Goal: Task Accomplishment & Management: Manage account settings

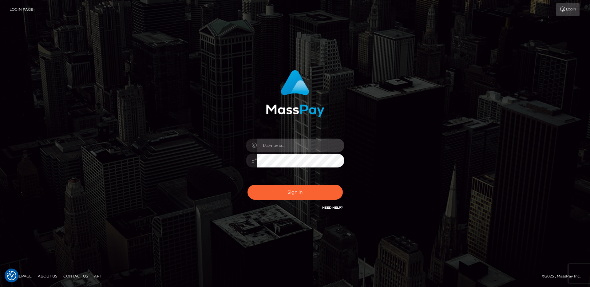
type input "mariolabugaj"
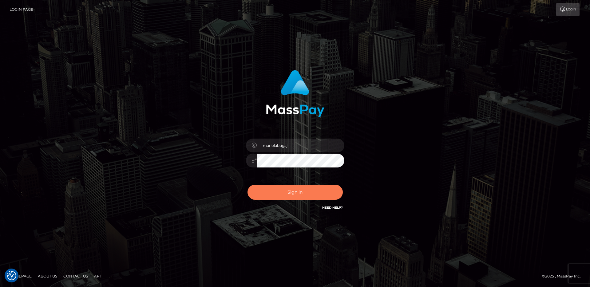
click at [293, 190] on button "Sign in" at bounding box center [295, 192] width 95 height 15
type input "mariolabugaj"
click at [308, 194] on button "Sign in" at bounding box center [295, 192] width 95 height 15
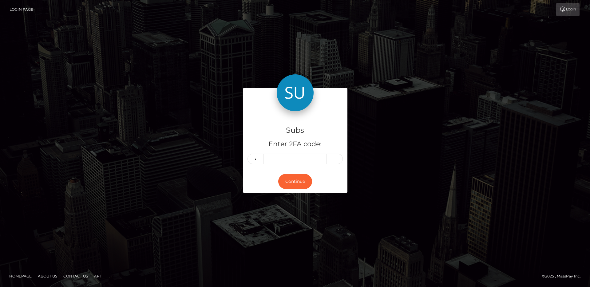
type input "1"
type input "8"
type input "6"
type input "8"
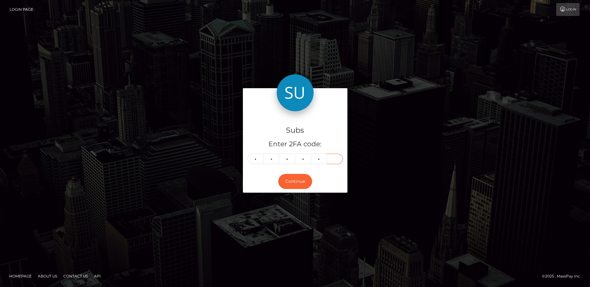
type input "7"
